Goal: Task Accomplishment & Management: Use online tool/utility

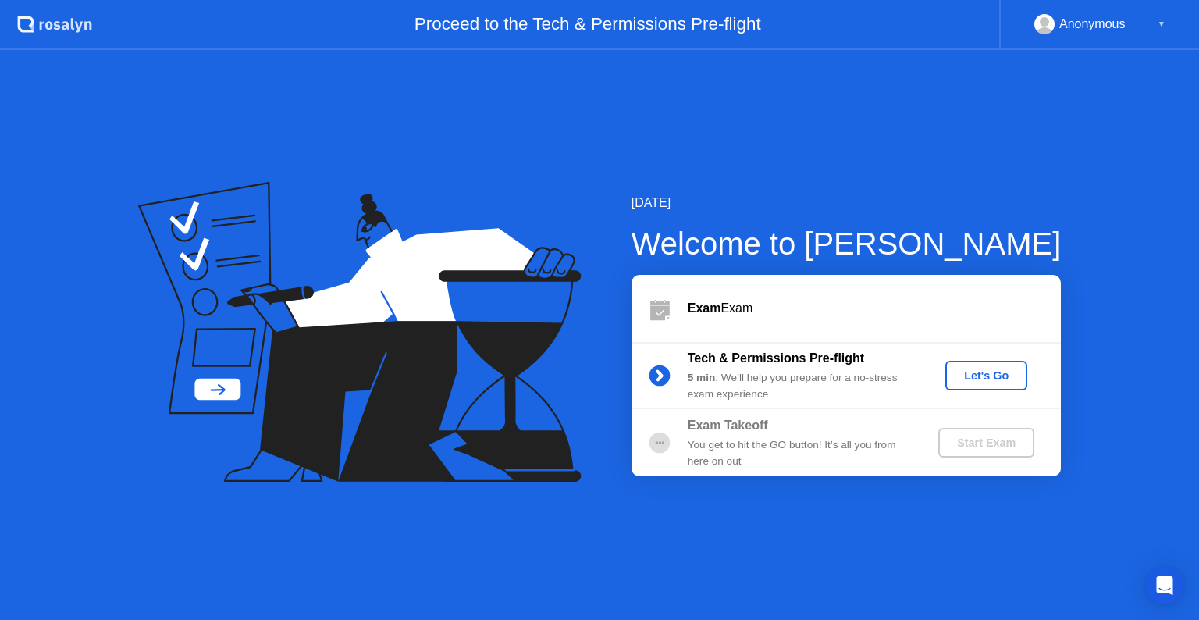
click at [979, 379] on div "Let's Go" at bounding box center [986, 375] width 69 height 12
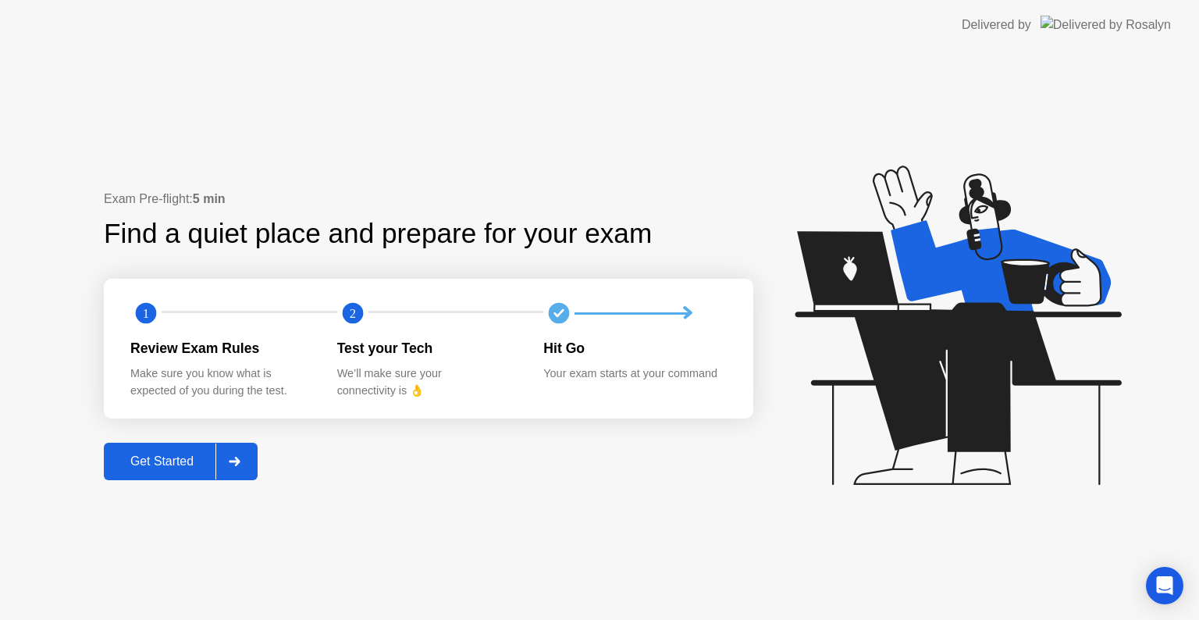
click at [172, 465] on div "Get Started" at bounding box center [162, 461] width 107 height 14
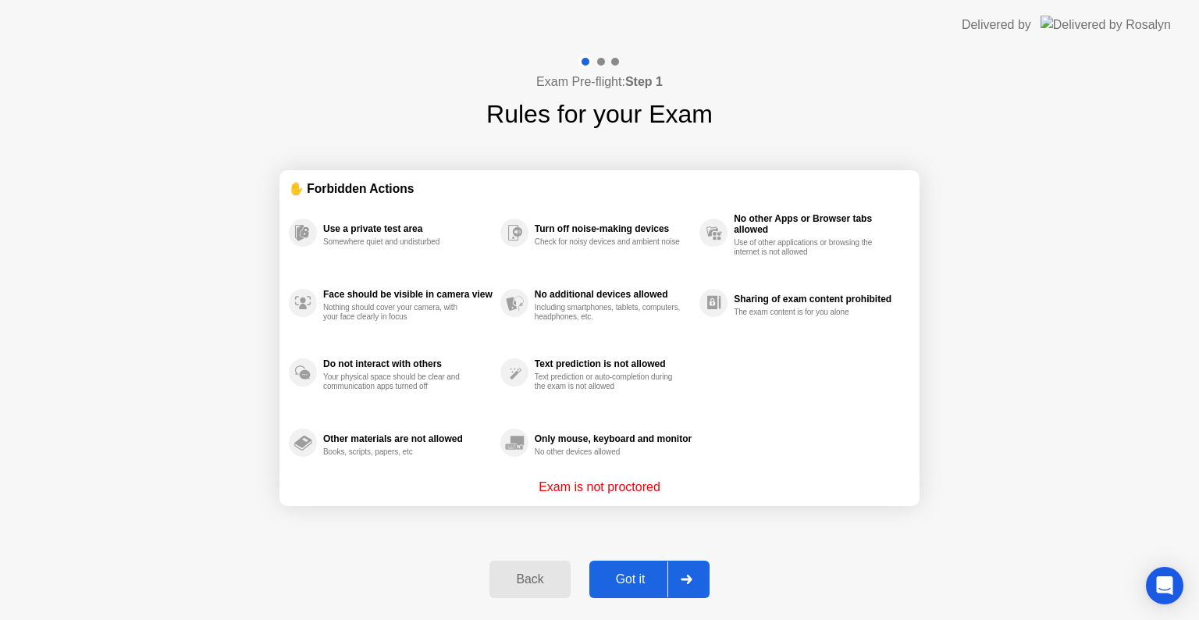
click at [639, 572] on div "Got it" at bounding box center [630, 579] width 73 height 14
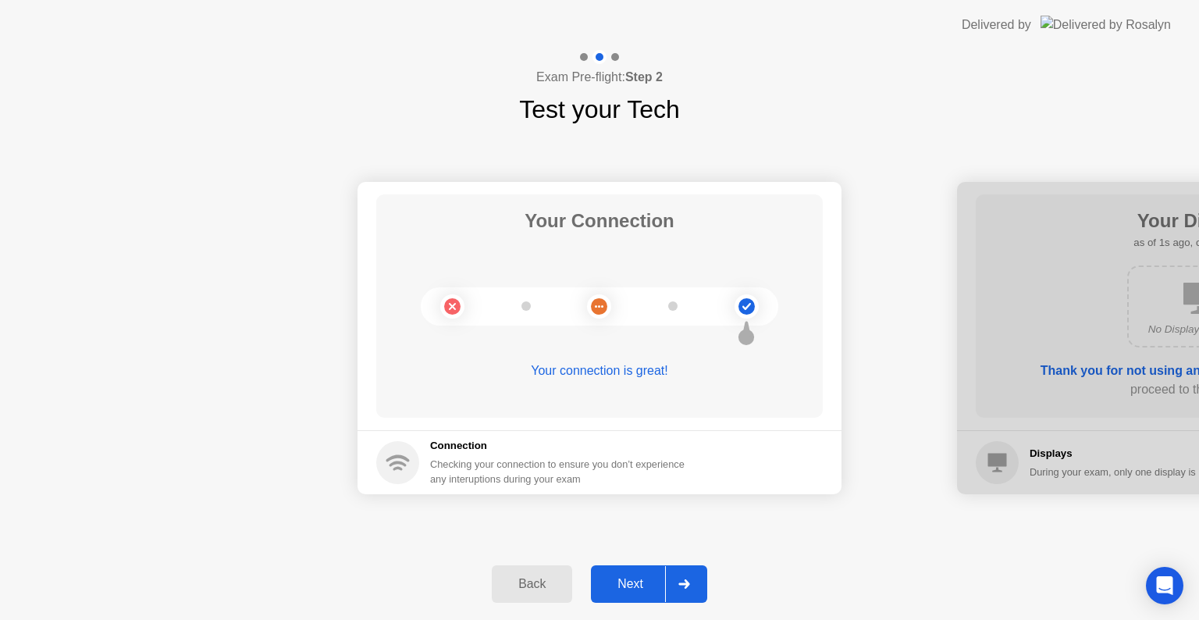
click at [642, 582] on div "Next" at bounding box center [630, 584] width 69 height 14
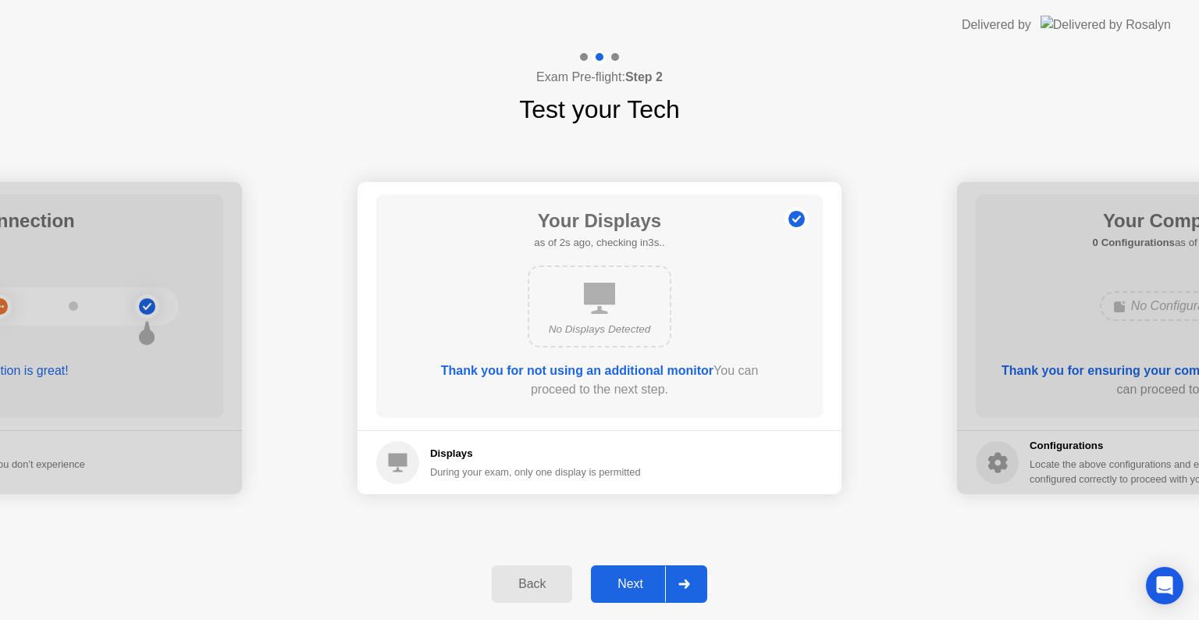
click at [642, 582] on div "Next" at bounding box center [630, 584] width 69 height 14
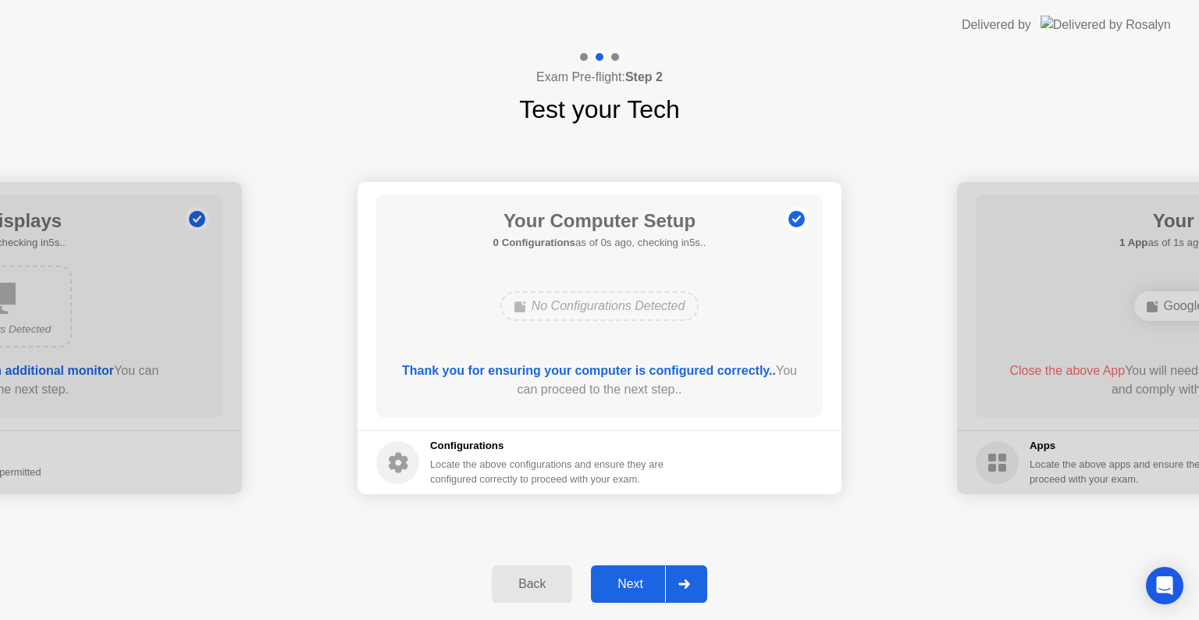
click at [642, 582] on div "Next" at bounding box center [630, 584] width 69 height 14
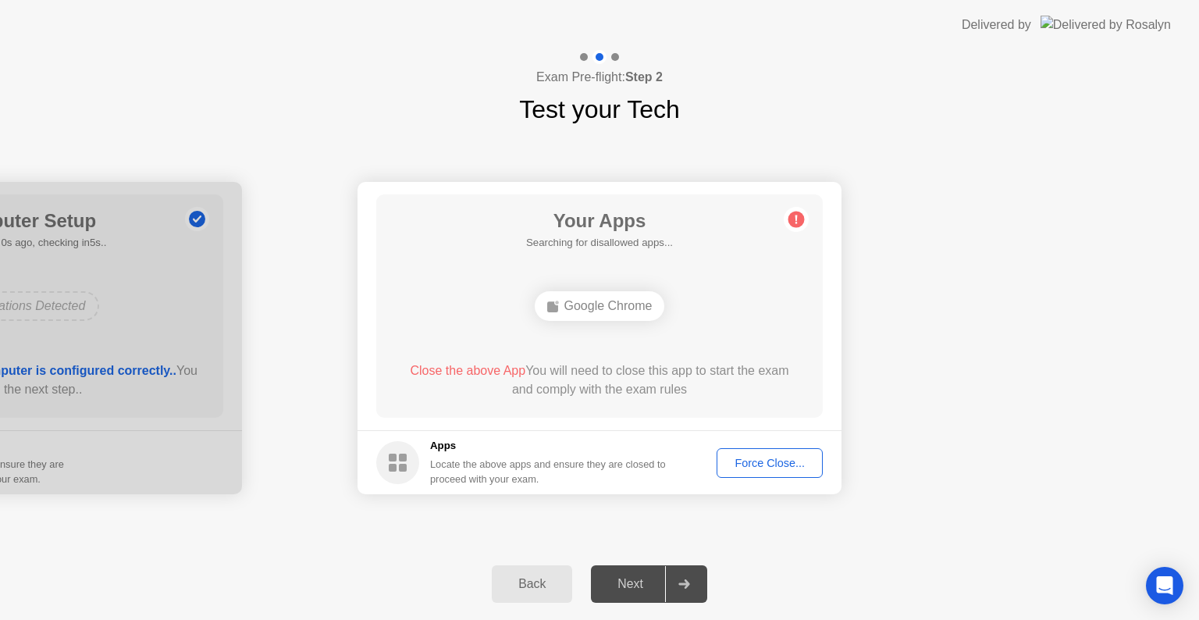
click at [766, 464] on div "Force Close..." at bounding box center [769, 463] width 95 height 12
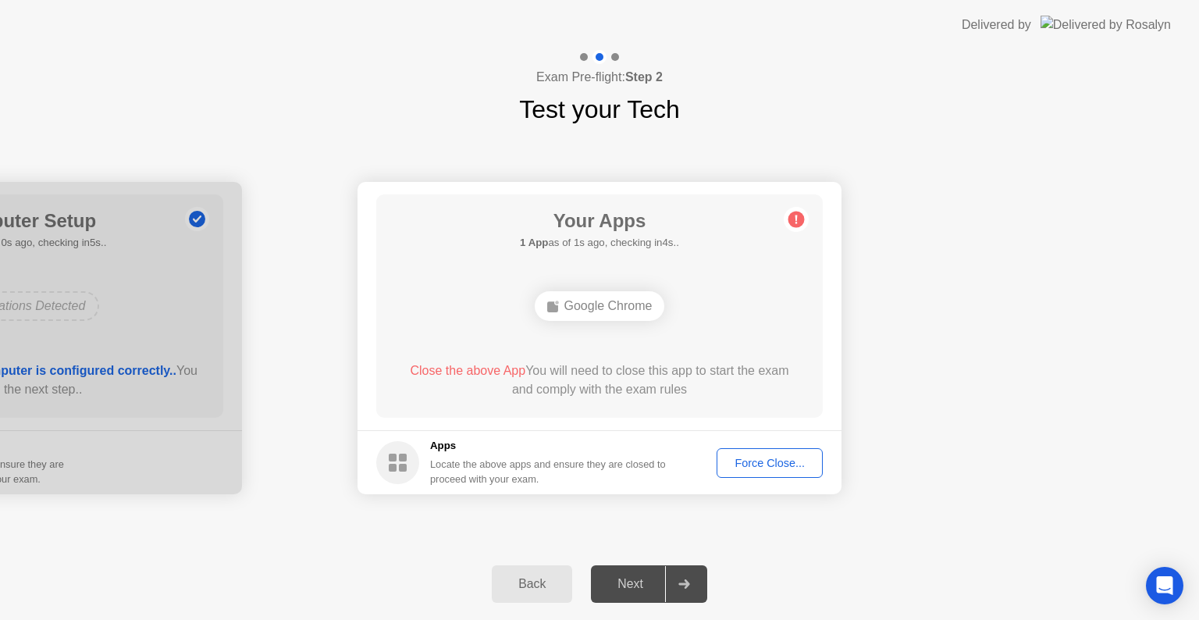
click at [753, 466] on div "Force Close..." at bounding box center [769, 463] width 95 height 12
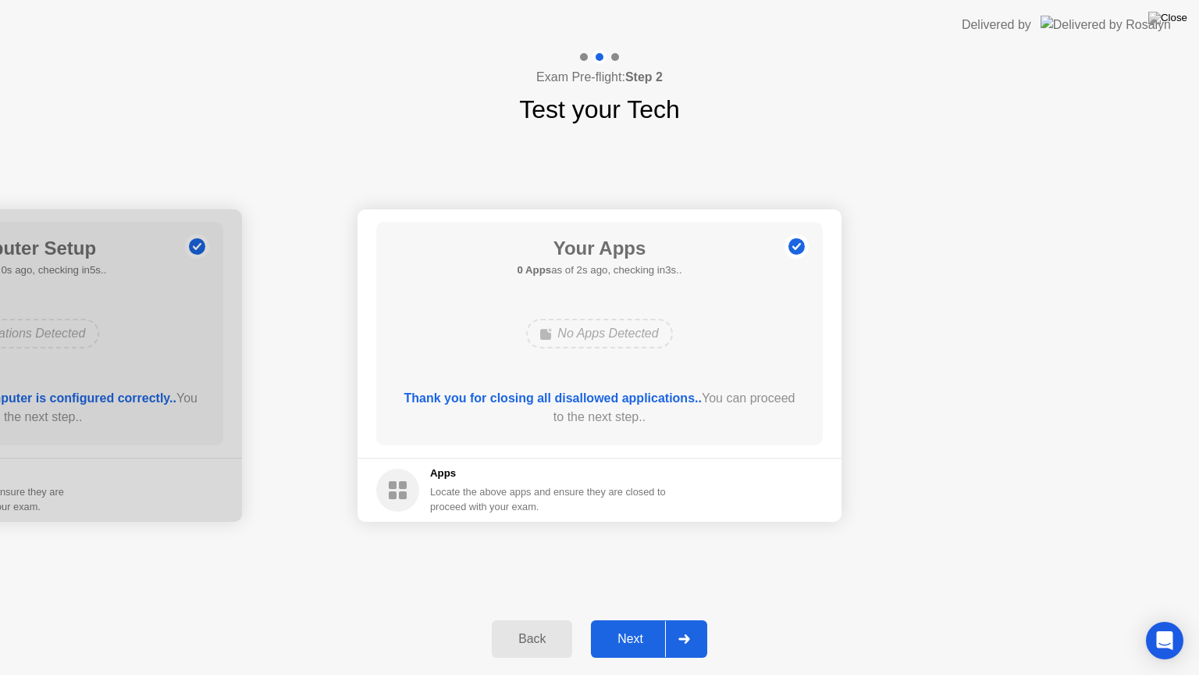
click at [643, 619] on div "Next" at bounding box center [630, 639] width 69 height 14
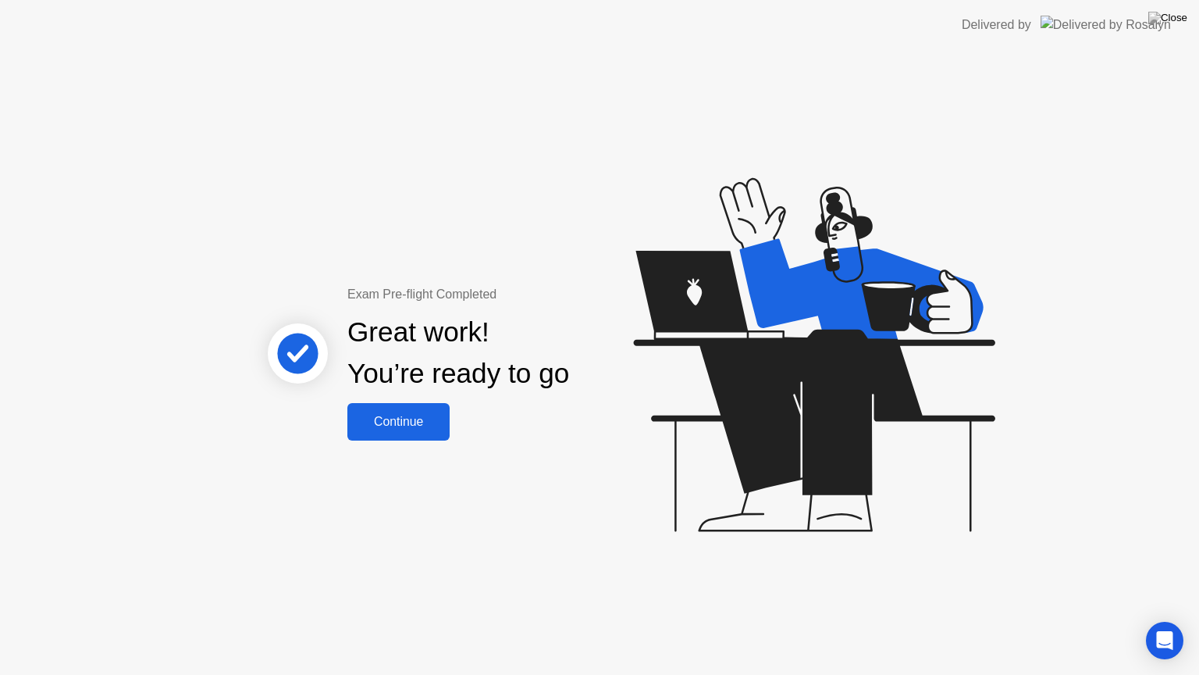
click at [405, 422] on div "Continue" at bounding box center [398, 422] width 93 height 14
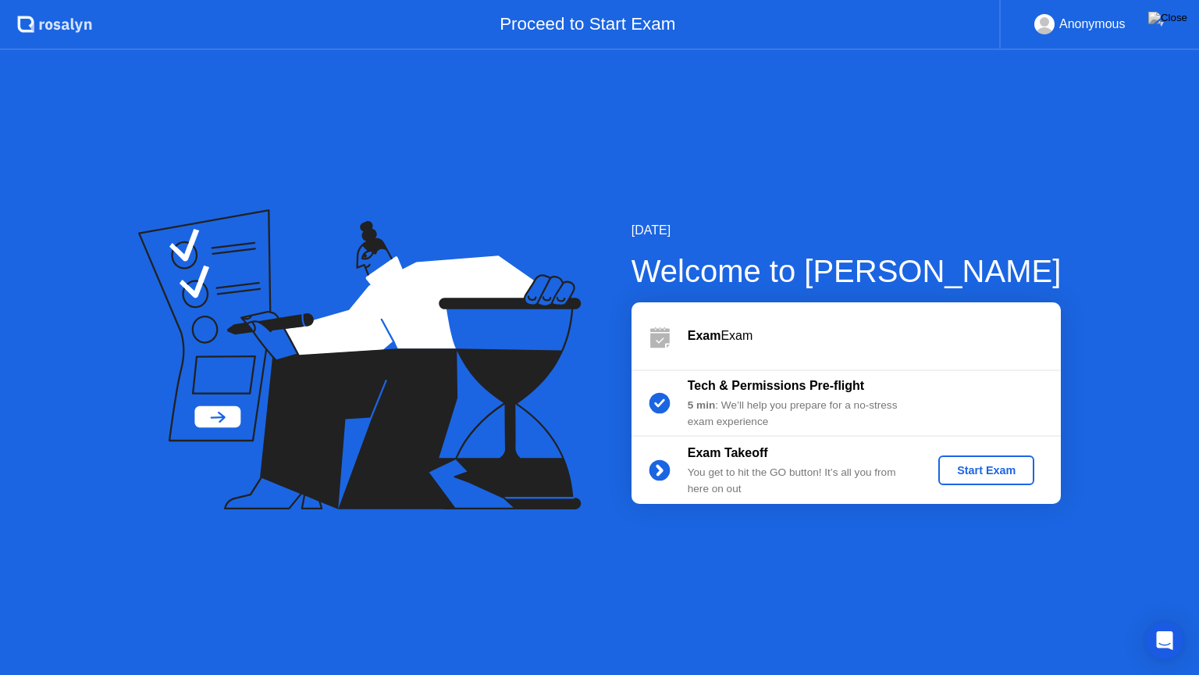
click at [977, 472] on div "Start Exam" at bounding box center [987, 470] width 84 height 12
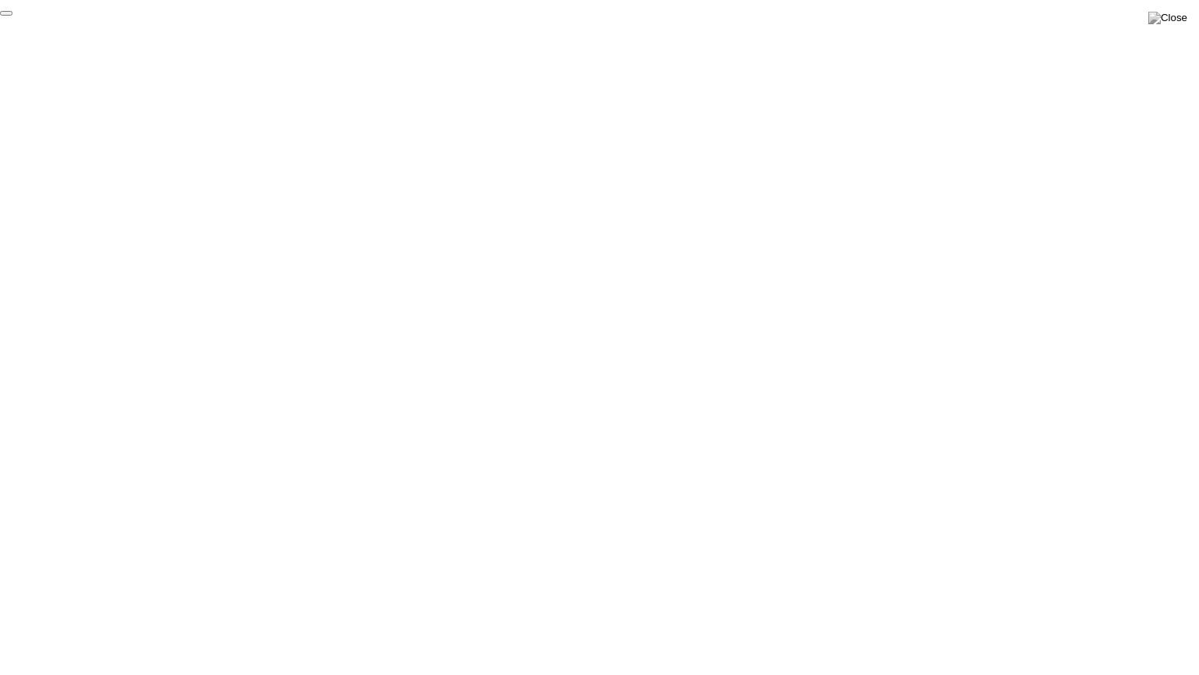
click div "End Proctoring Session"
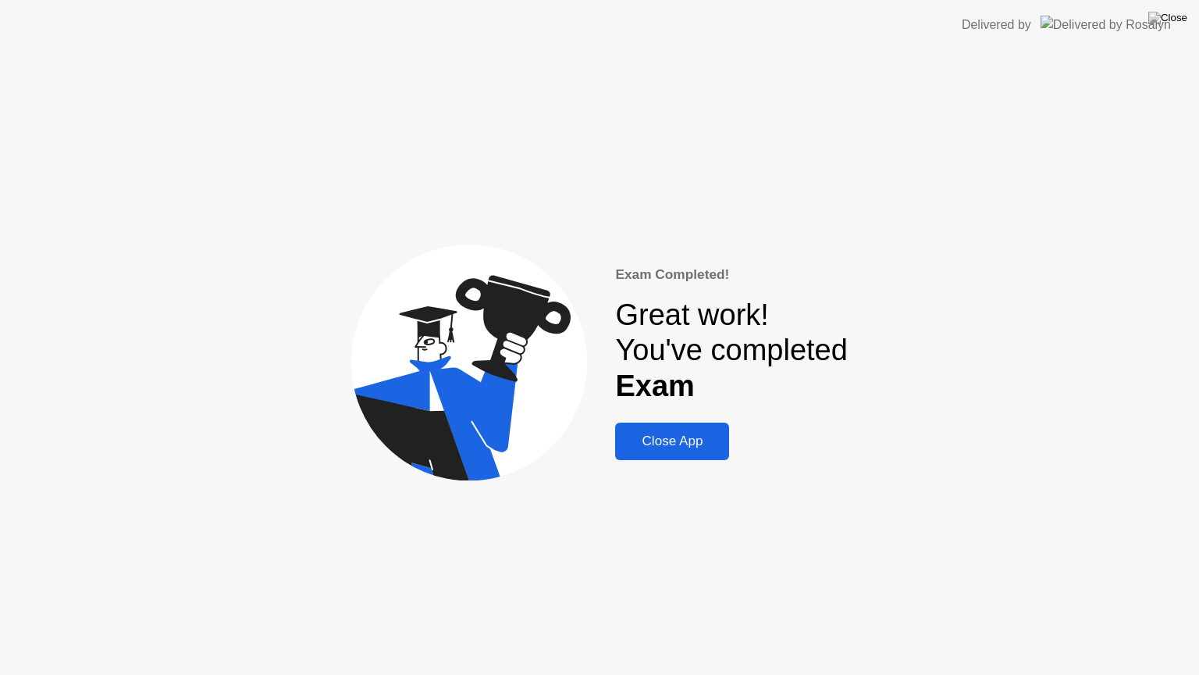
click at [684, 440] on div "Close App" at bounding box center [672, 441] width 105 height 16
